Goal: Communication & Community: Connect with others

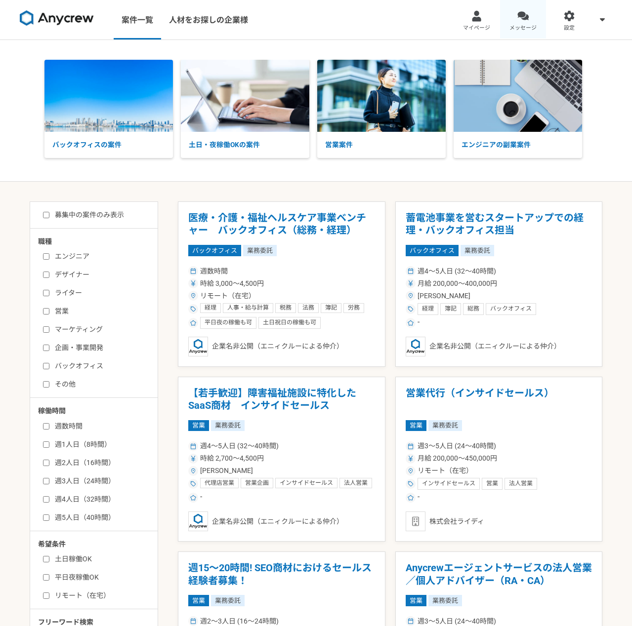
click at [541, 26] on link "メッセージ" at bounding box center [523, 20] width 46 height 40
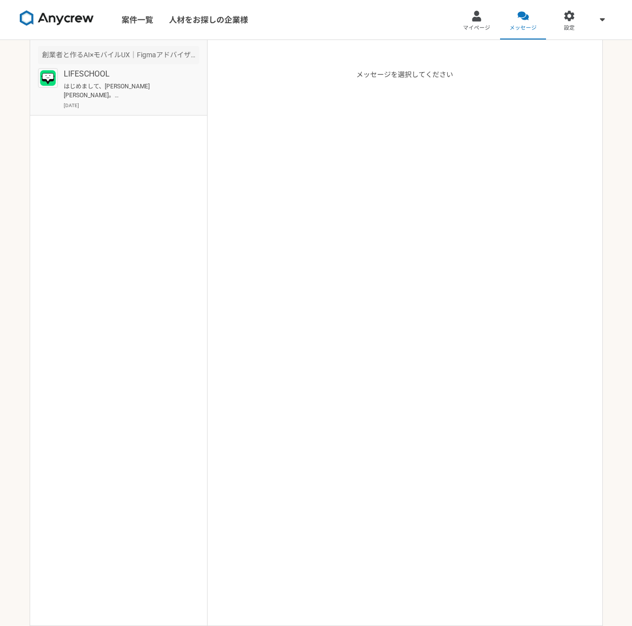
click at [150, 111] on article "創業者と作るAI×モバイルUX｜Figmaアドバイザー募集｜週2-4h LIFESCHOOL はじめまして、齋藤勇と申します。 募集内容を拝見し、ぜひご連絡さ…" at bounding box center [118, 78] width 177 height 76
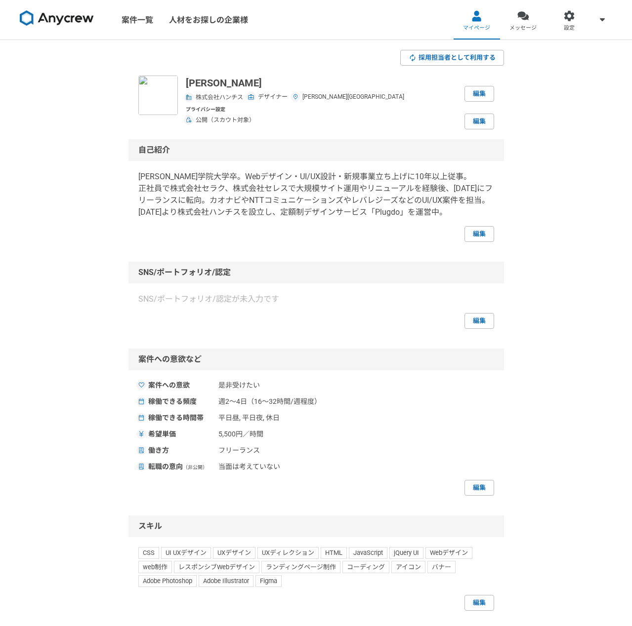
click at [527, 28] on span "メッセージ" at bounding box center [522, 28] width 27 height 8
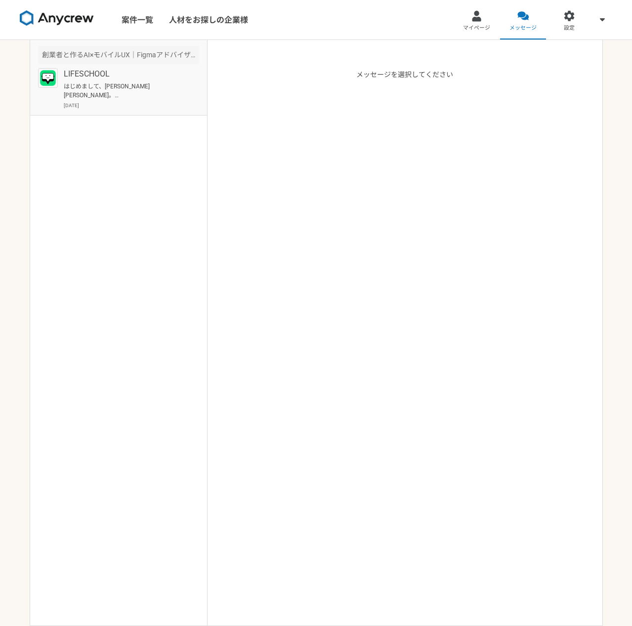
click at [122, 74] on p "LIFESCHOOL" at bounding box center [125, 74] width 122 height 12
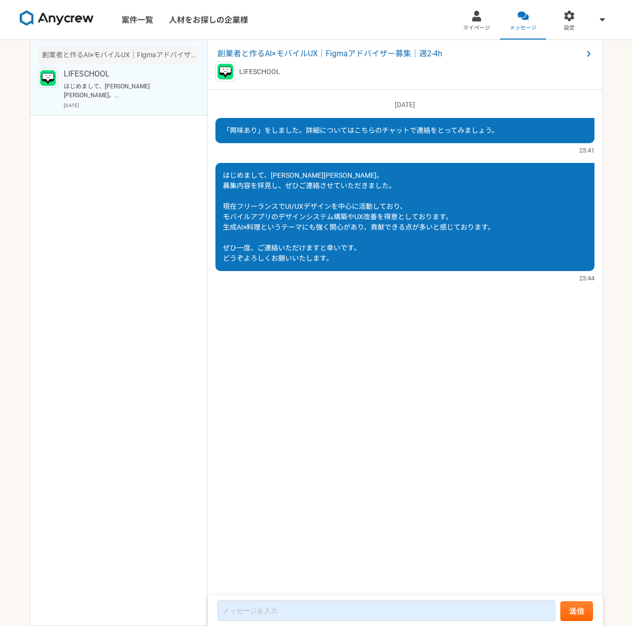
click at [54, 13] on img at bounding box center [57, 18] width 74 height 16
